Goal: Find specific page/section: Find specific page/section

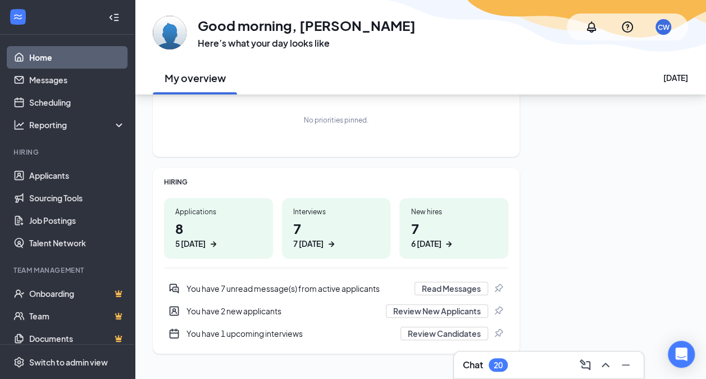
scroll to position [99, 0]
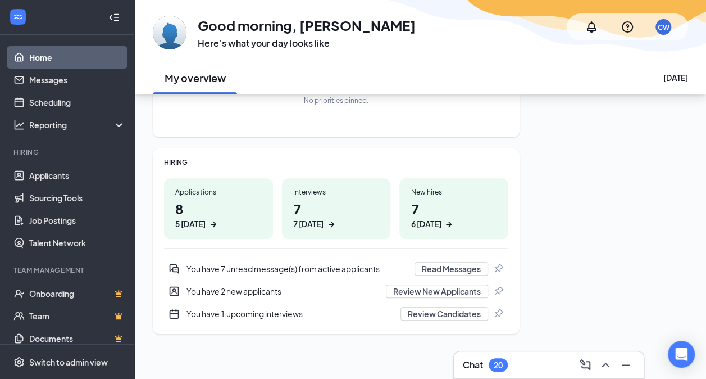
click at [190, 192] on div "Applications" at bounding box center [218, 192] width 87 height 10
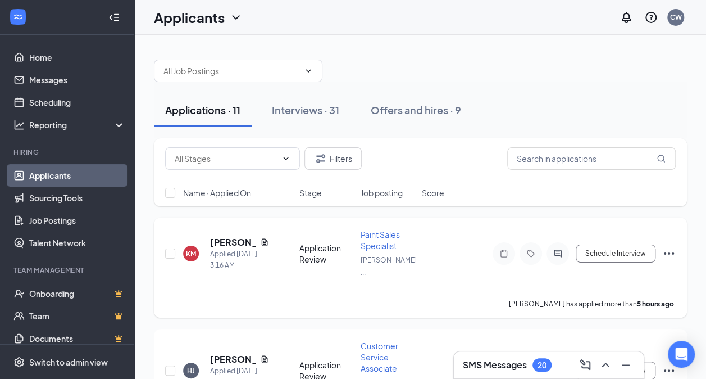
click at [266, 240] on icon "Document" at bounding box center [264, 241] width 6 height 7
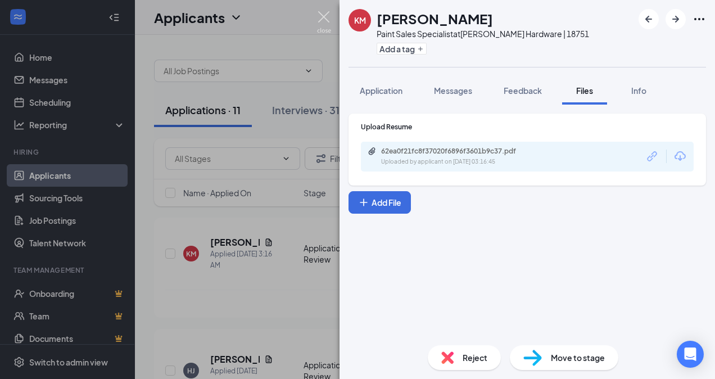
click at [323, 22] on img at bounding box center [324, 22] width 14 height 22
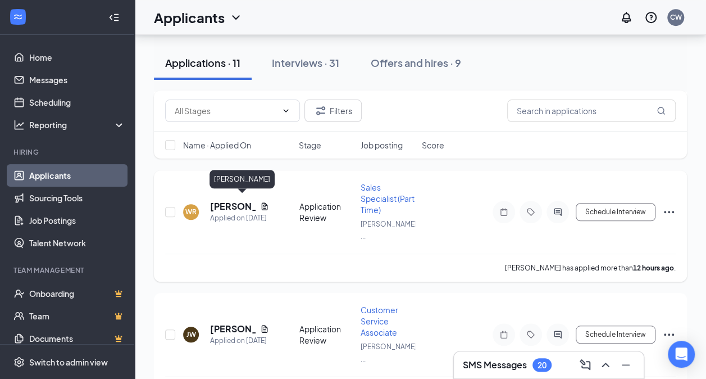
scroll to position [393, 0]
